Goal: Task Accomplishment & Management: Use online tool/utility

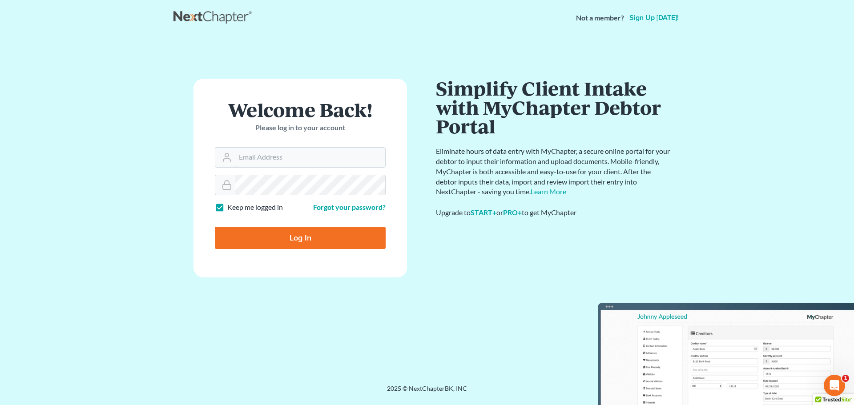
type input "[EMAIL_ADDRESS][DOMAIN_NAME]"
click at [293, 239] on input "Log In" at bounding box center [300, 238] width 171 height 22
type input "Thinking..."
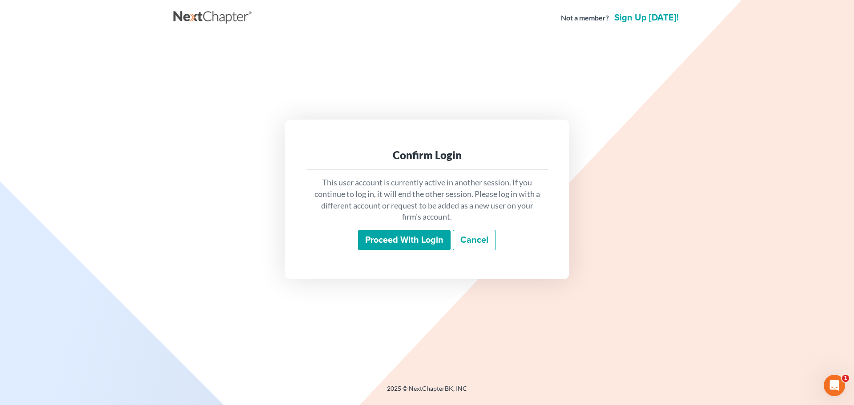
click at [375, 240] on input "Proceed with login" at bounding box center [404, 240] width 93 height 20
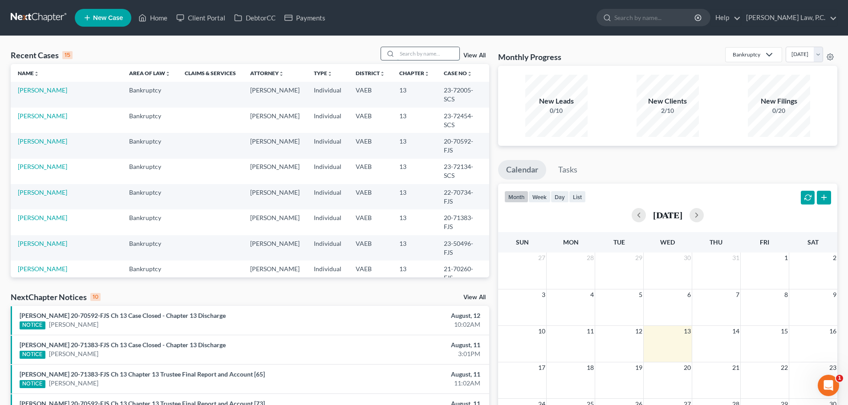
click at [412, 56] on input "search" at bounding box center [428, 53] width 62 height 13
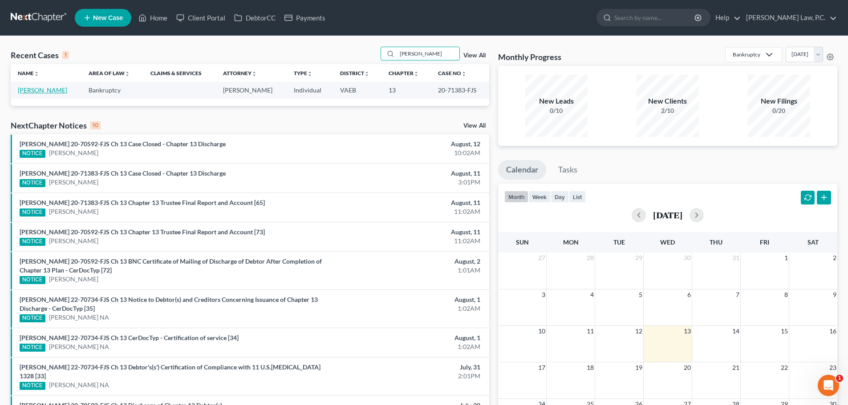
type input "[PERSON_NAME]"
click at [38, 89] on link "[PERSON_NAME]" at bounding box center [42, 90] width 49 height 8
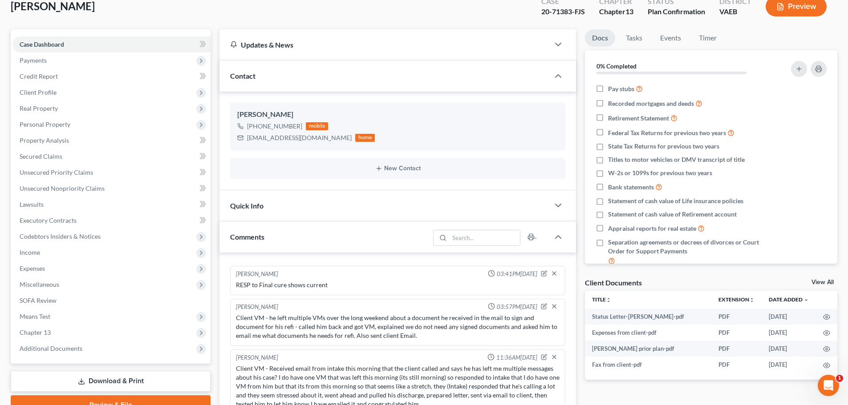
scroll to position [133, 0]
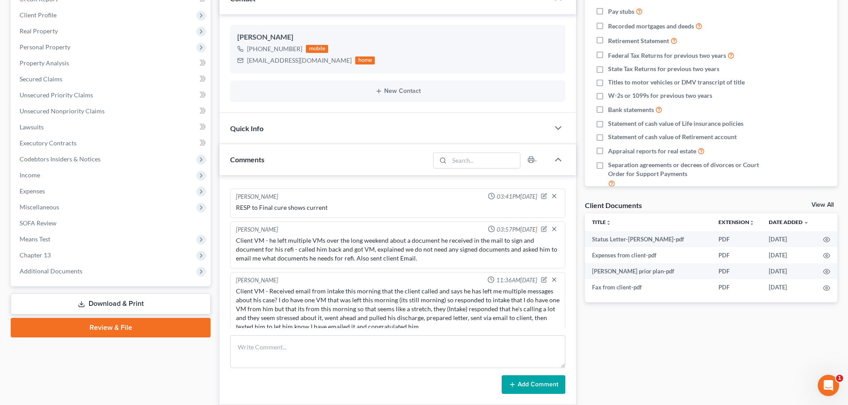
drag, startPoint x: 59, startPoint y: 274, endPoint x: 58, endPoint y: 281, distance: 7.2
click at [59, 274] on span "Additional Documents" at bounding box center [51, 271] width 63 height 8
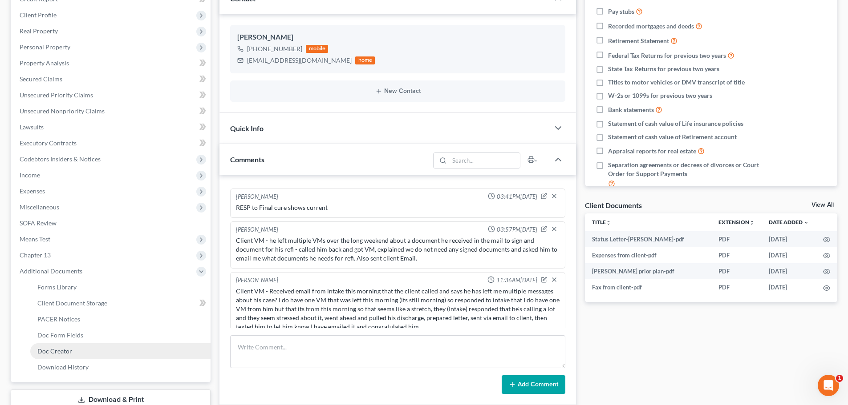
click at [54, 351] on span "Doc Creator" at bounding box center [54, 352] width 35 height 8
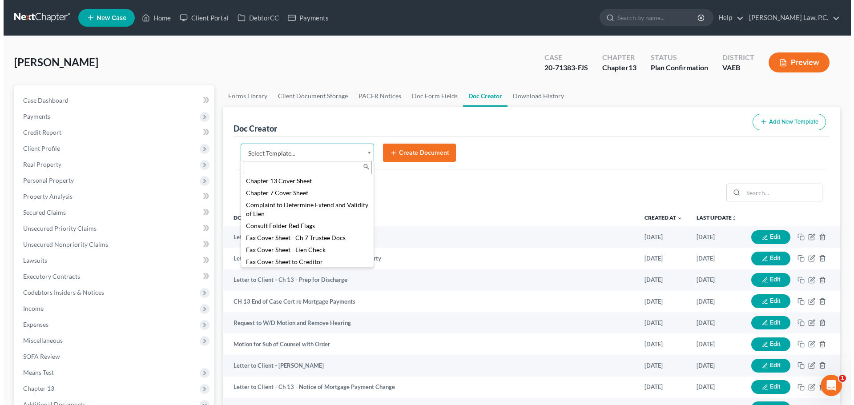
scroll to position [222, 0]
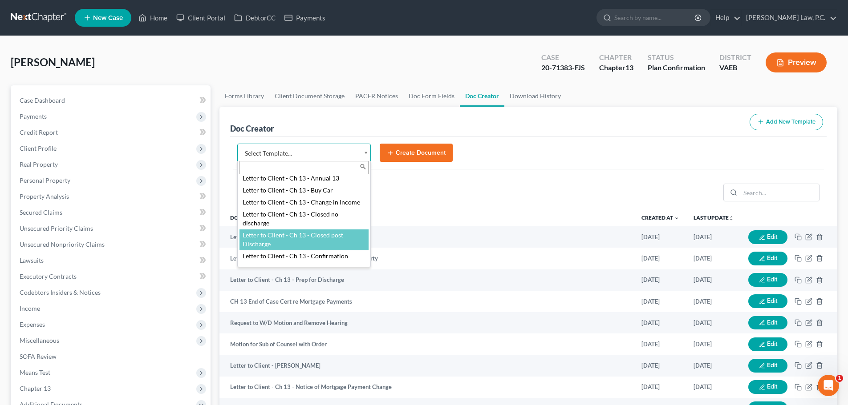
select select "84355"
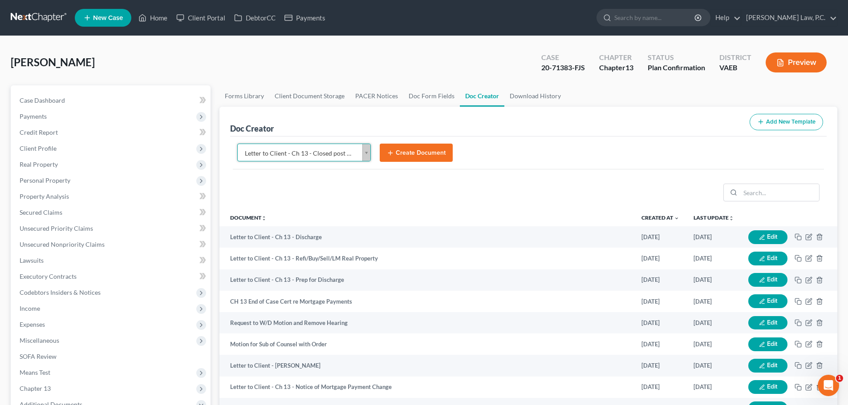
click at [424, 157] on button "Create Document" at bounding box center [416, 153] width 73 height 19
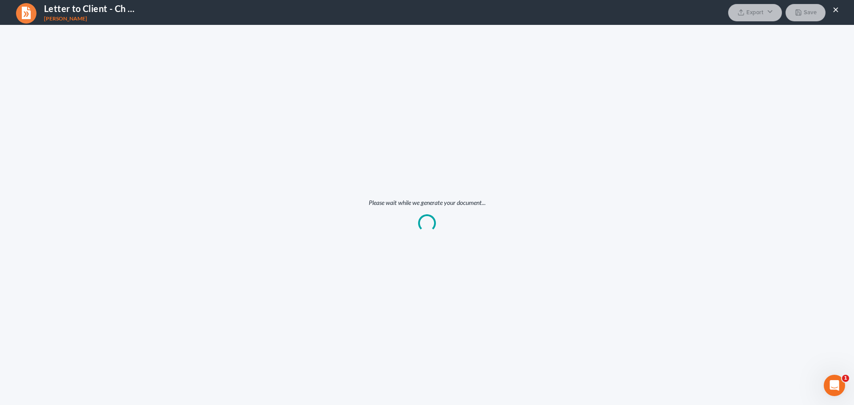
scroll to position [0, 0]
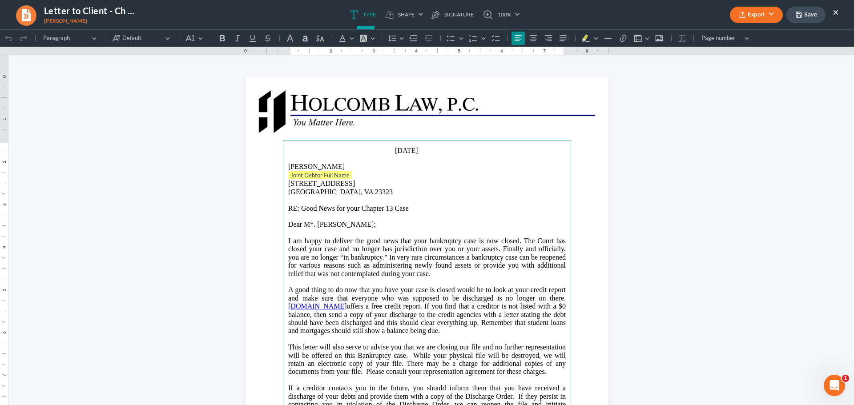
click at [368, 174] on p "Joint Debtor Full Name" at bounding box center [427, 175] width 278 height 9
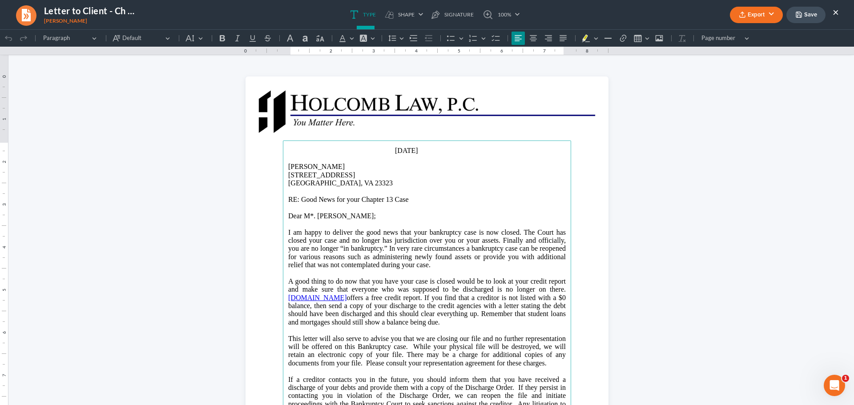
click at [313, 216] on span "Dear M*." at bounding box center [301, 216] width 27 height 8
